Goal: Information Seeking & Learning: Learn about a topic

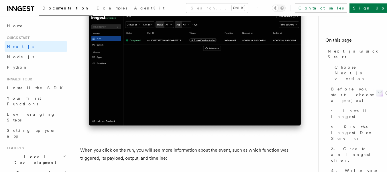
scroll to position [1853, 0]
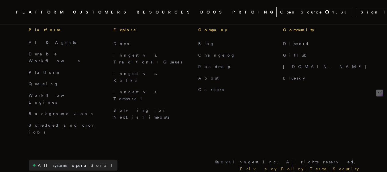
scroll to position [2540, 0]
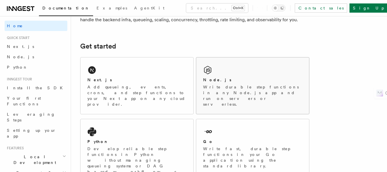
scroll to position [62, 0]
click at [139, 119] on div "Python Develop reliable step functions in Python without managing queueing syst…" at bounding box center [137, 150] width 113 height 62
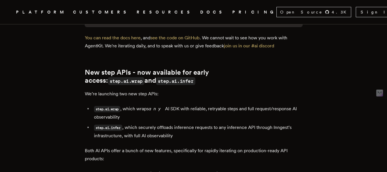
scroll to position [583, 0]
click at [178, 40] on link "see the code on GitHub" at bounding box center [175, 37] width 49 height 5
click at [126, 40] on link "You can read the docs here" at bounding box center [113, 37] width 56 height 5
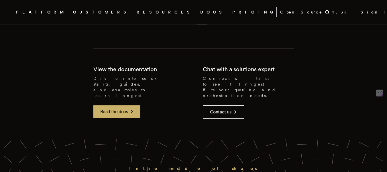
scroll to position [1253, 0]
click at [120, 106] on link "Read the docs" at bounding box center [116, 112] width 47 height 13
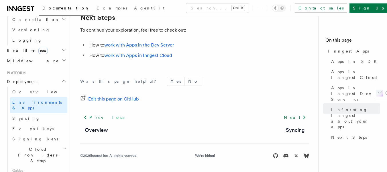
scroll to position [244, 0]
click at [44, 146] on span "Cloud Providers Setup" at bounding box center [36, 154] width 53 height 17
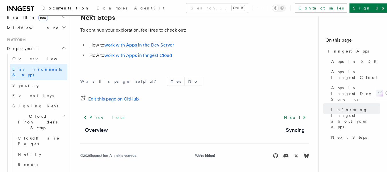
scroll to position [277, 0]
click at [26, 172] on span "Vercel" at bounding box center [28, 175] width 20 height 6
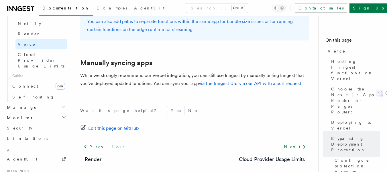
scroll to position [408, 0]
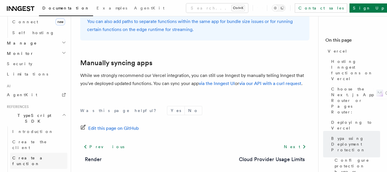
scroll to position [523, 0]
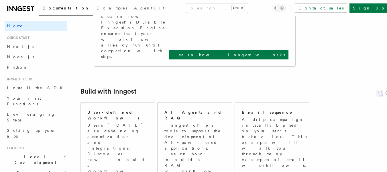
scroll to position [265, 0]
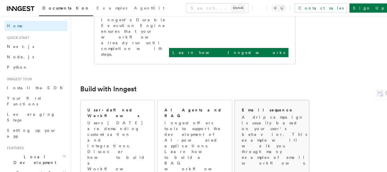
click at [259, 114] on p "A drip campaign is usually based on your user's behavior. This example will wal…" at bounding box center [276, 140] width 68 height 52
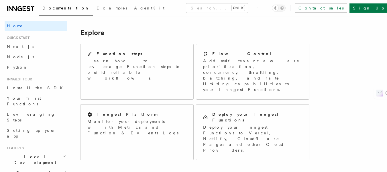
scroll to position [451, 0]
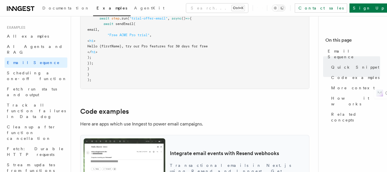
scroll to position [451, 0]
click at [41, 71] on span "Scheduling a one-off function" at bounding box center [37, 76] width 60 height 10
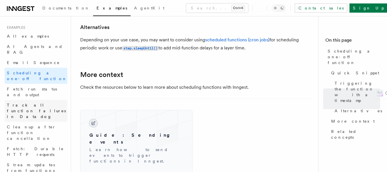
scroll to position [394, 0]
click at [41, 103] on span "Track all function failures in Datadog" at bounding box center [36, 111] width 59 height 16
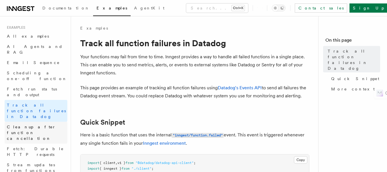
click at [43, 124] on span "Cleanup after function cancellation" at bounding box center [31, 132] width 49 height 16
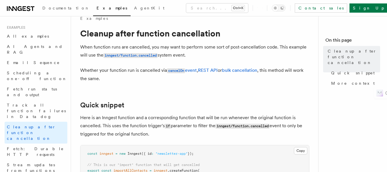
scroll to position [12, 0]
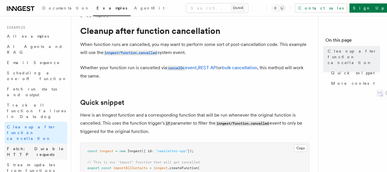
click at [43, 146] on span "Fetch: Durable HTTP requests" at bounding box center [35, 151] width 57 height 10
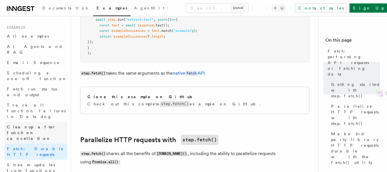
scroll to position [209, 0]
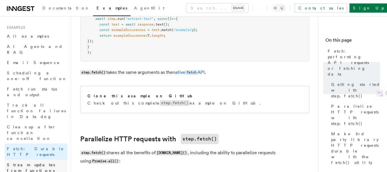
click at [25, 162] on span "Stream updates from functions" at bounding box center [31, 167] width 48 height 10
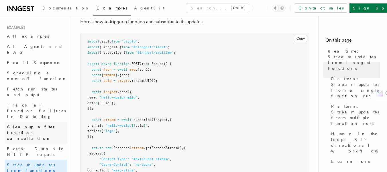
scroll to position [96, 0]
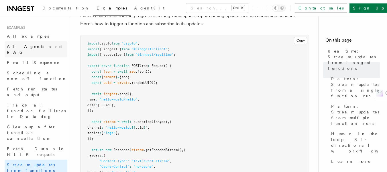
click at [30, 46] on span "AI Agents and RAG" at bounding box center [35, 49] width 56 height 10
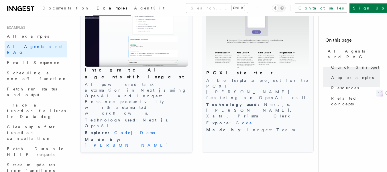
scroll to position [650, 0]
